Goal: Check status: Check status

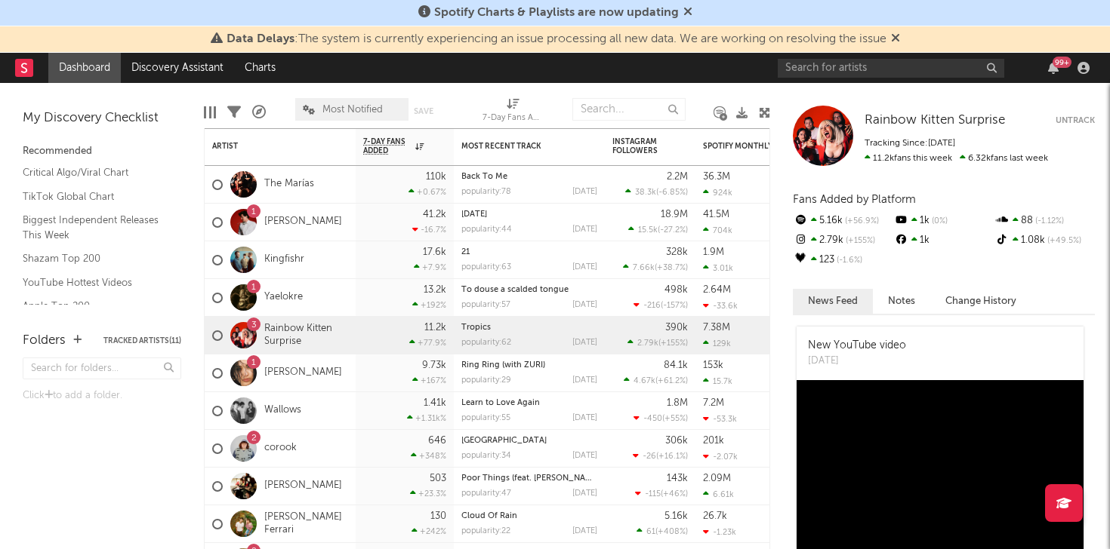
click at [859, 115] on div "Rainbow Kitten Surprise Untrack Tracking Since: [DATE] 11.2k fans this week 6.3…" at bounding box center [944, 136] width 302 height 60
click at [894, 118] on span "Rainbow Kitten Surprise" at bounding box center [934, 120] width 140 height 13
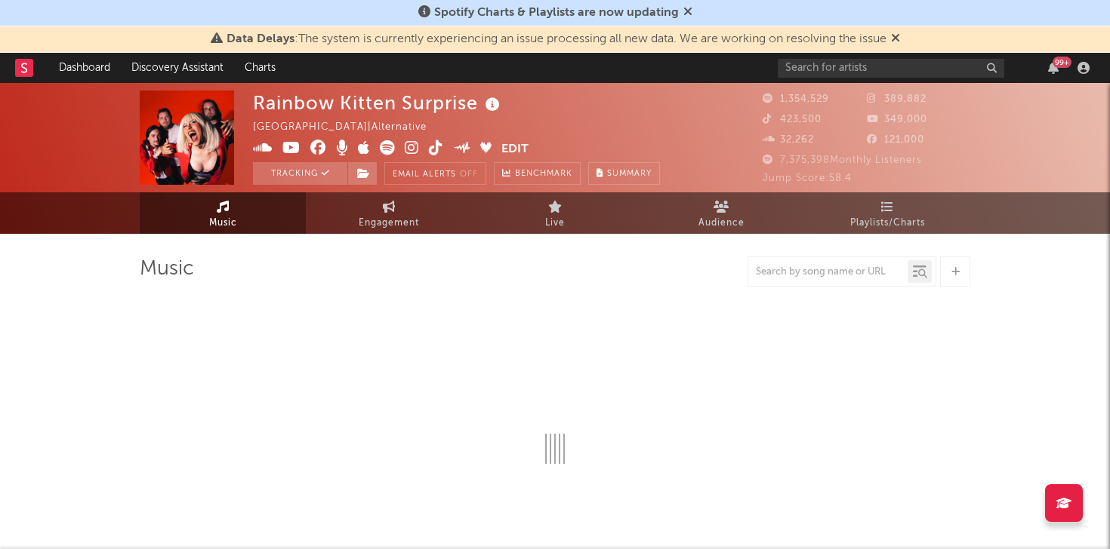
select select "6m"
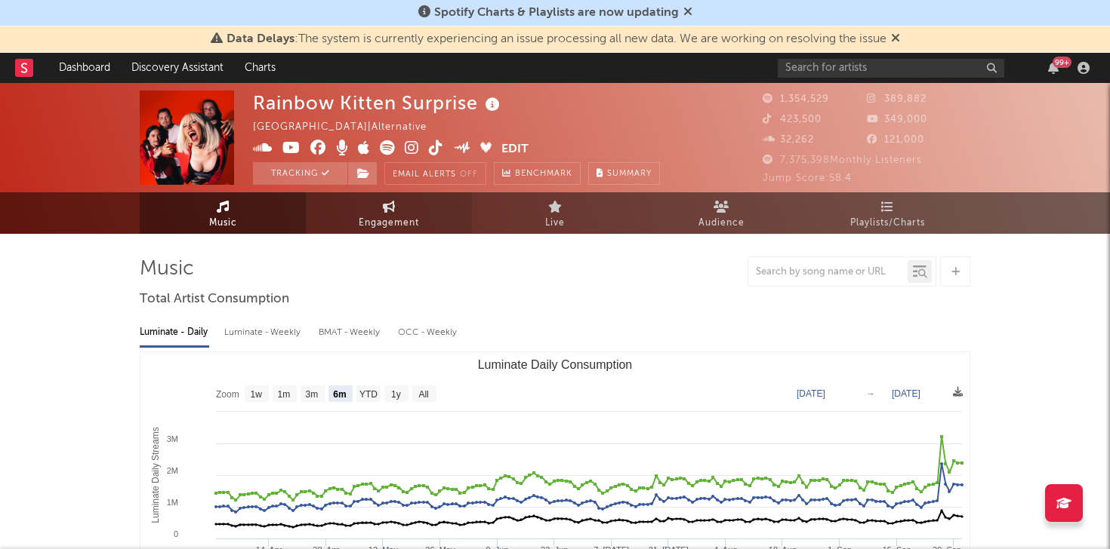
click at [352, 224] on link "Engagement" at bounding box center [389, 213] width 166 height 42
select select "1w"
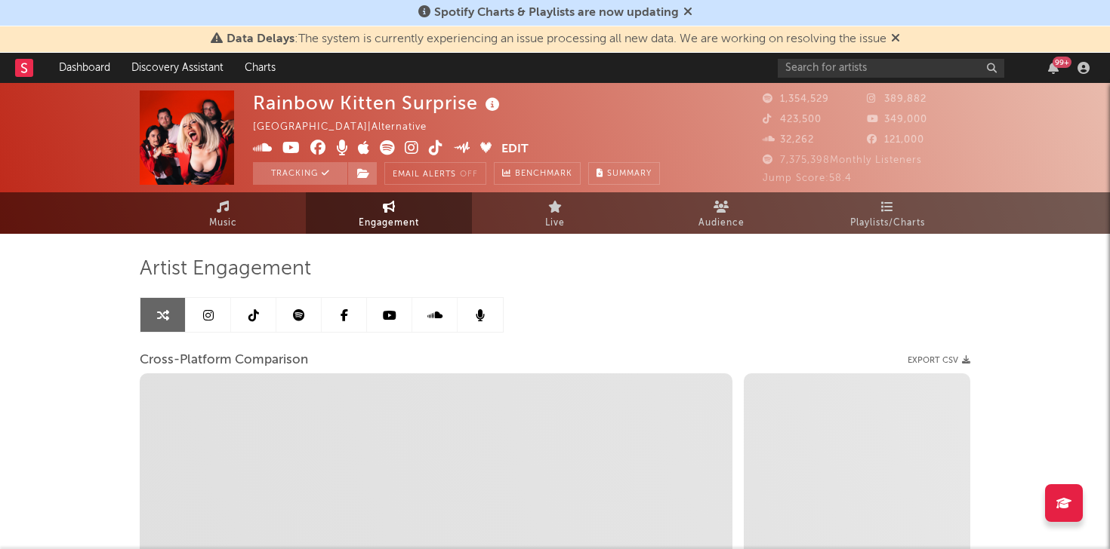
select select "1m"
